Goal: Check status

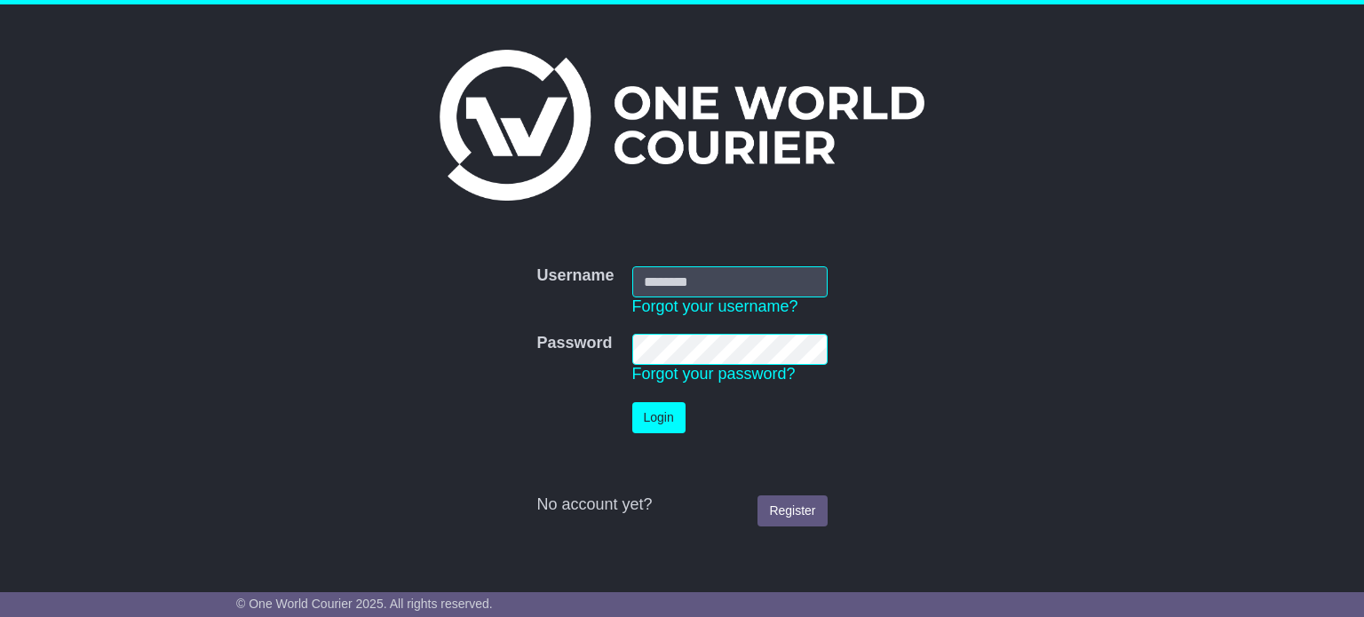
type input "**********"
click at [661, 415] on button "Login" at bounding box center [658, 417] width 53 height 31
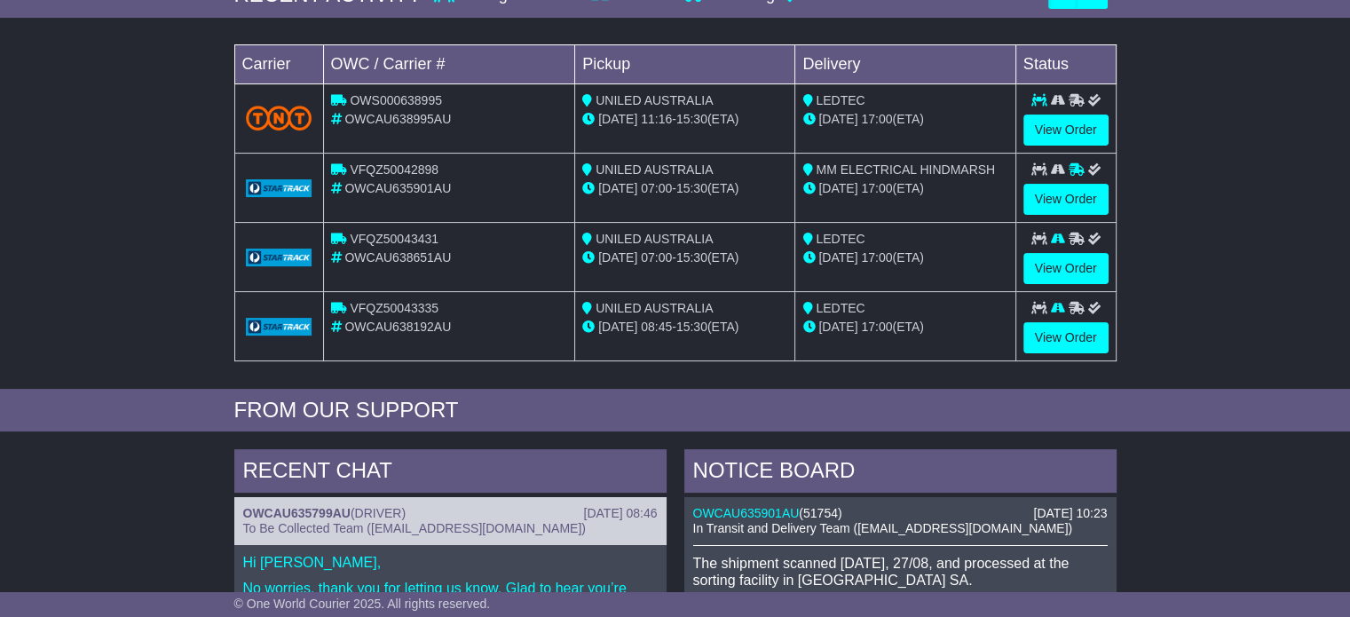
scroll to position [266, 0]
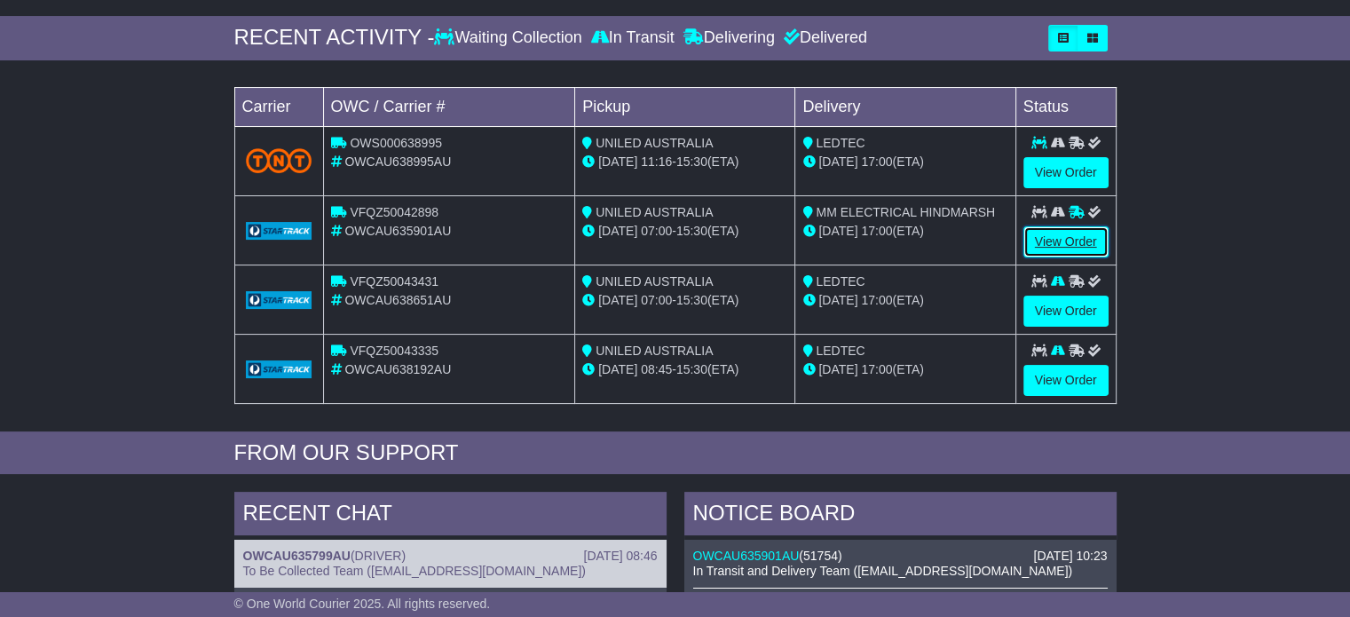
click at [1072, 231] on link "View Order" at bounding box center [1066, 241] width 85 height 31
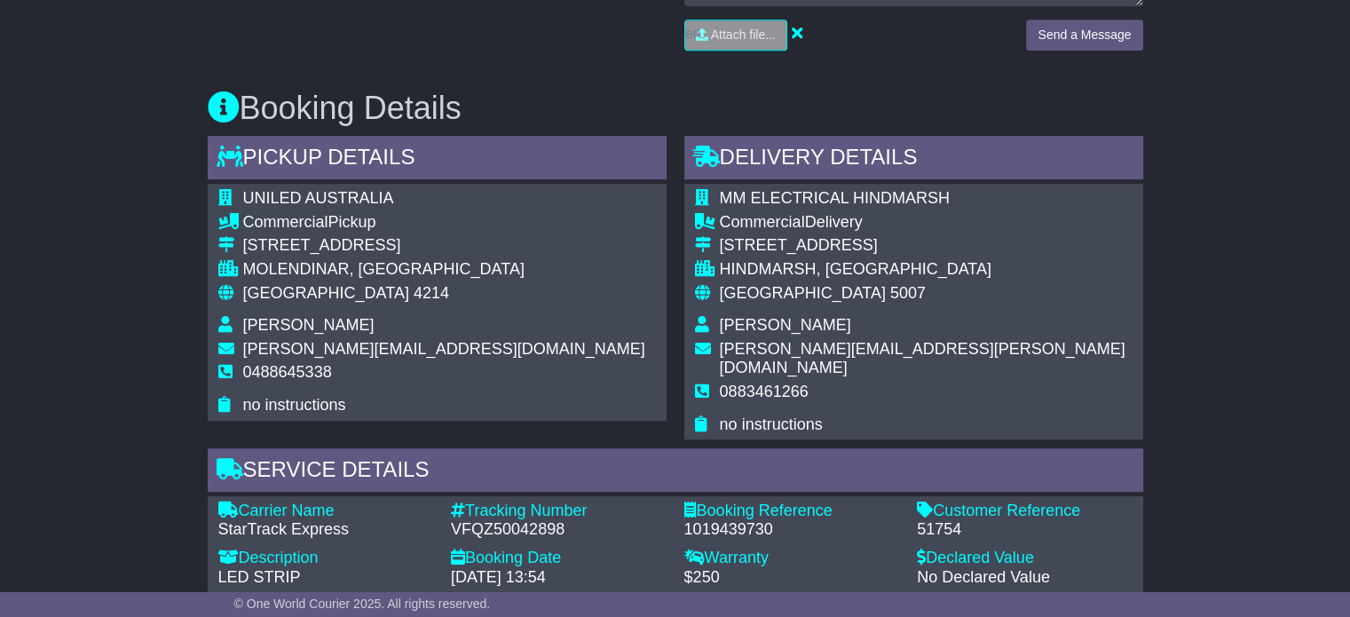
scroll to position [1154, 0]
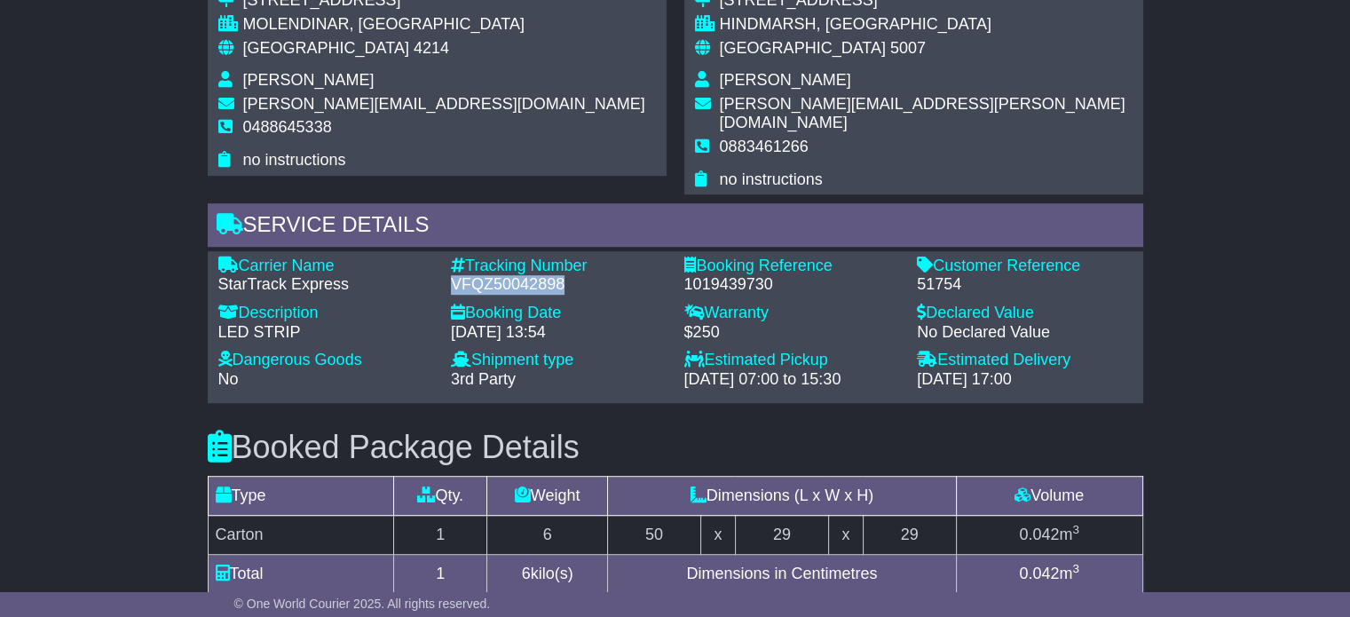
drag, startPoint x: 566, startPoint y: 259, endPoint x: 451, endPoint y: 263, distance: 114.6
click at [451, 275] on div "VFQZ50042898" at bounding box center [559, 285] width 216 height 20
copy div "VFQZ50042898"
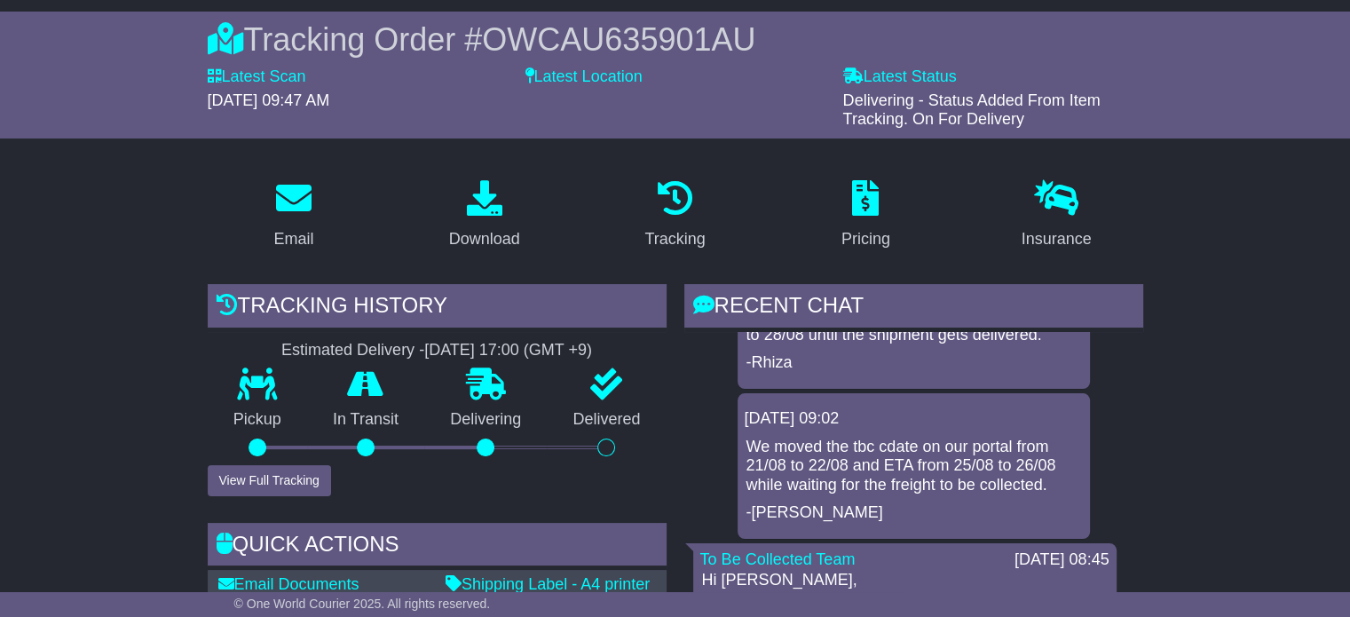
scroll to position [0, 0]
